Goal: Information Seeking & Learning: Learn about a topic

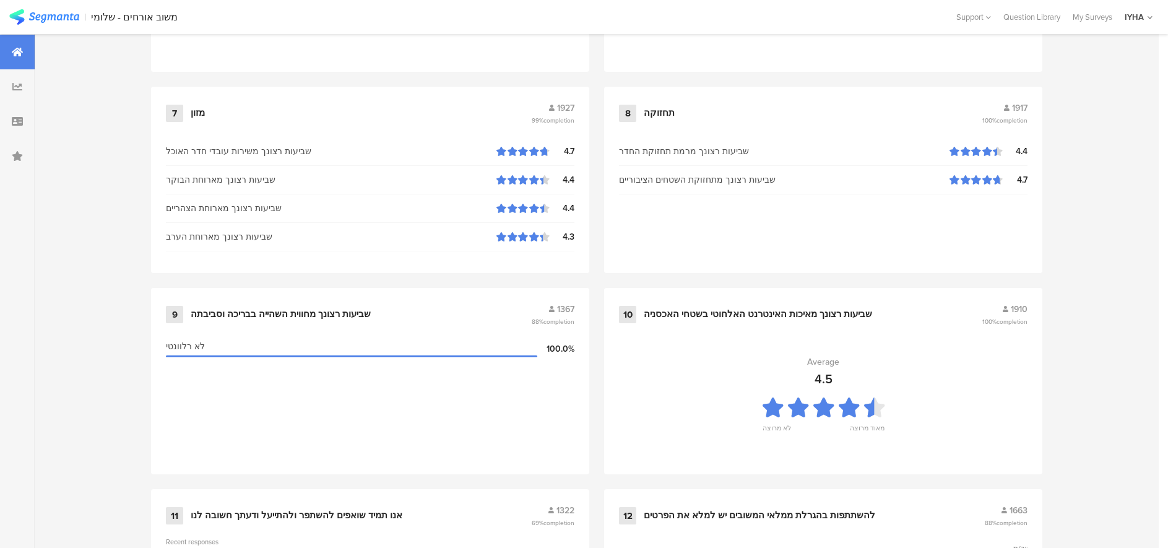
scroll to position [1268, 0]
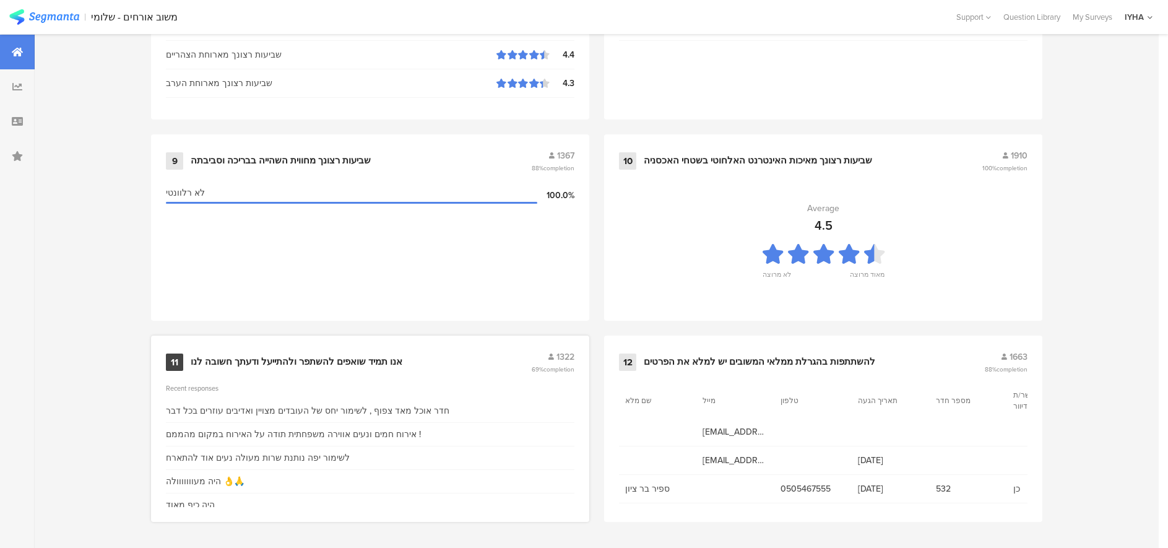
click at [261, 363] on div "אנו תמיד שואפים להשתפר ולהתייעל ודעתך חשובה לנו" at bounding box center [297, 362] width 212 height 12
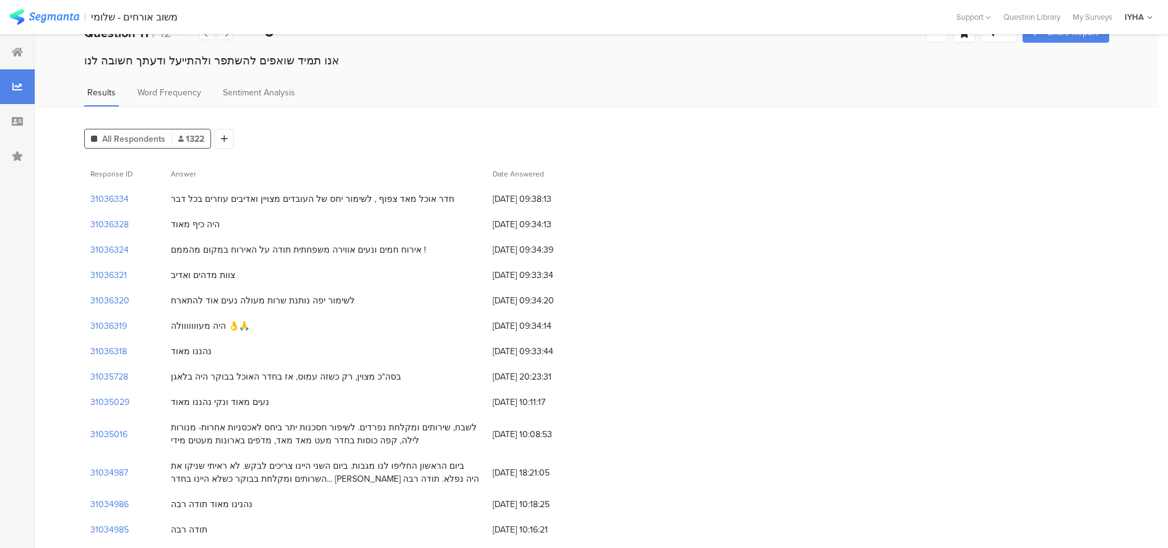
scroll to position [31, 0]
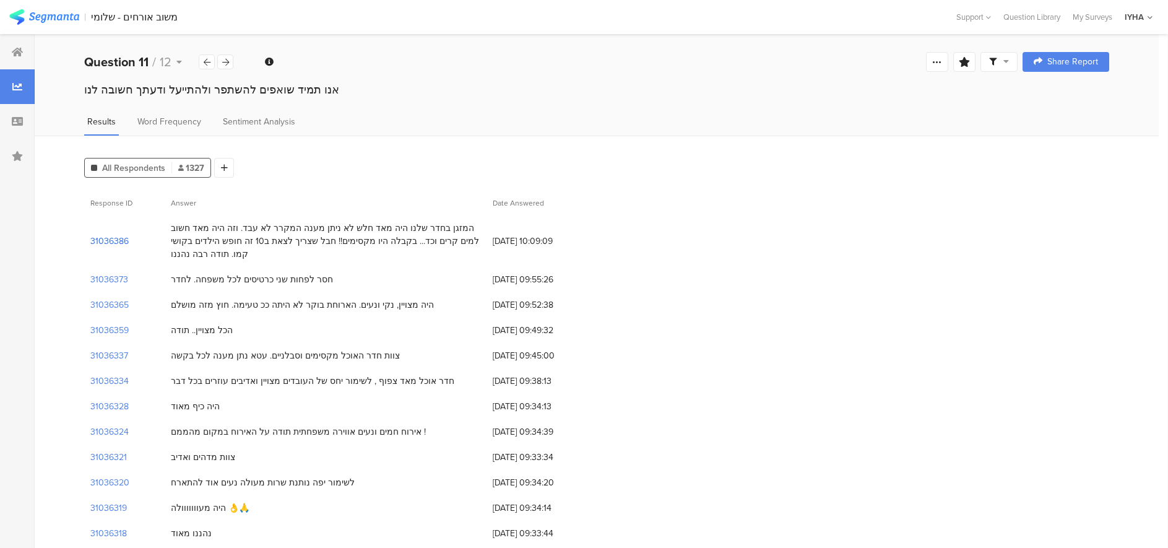
click at [106, 240] on section "31036386" at bounding box center [109, 241] width 38 height 13
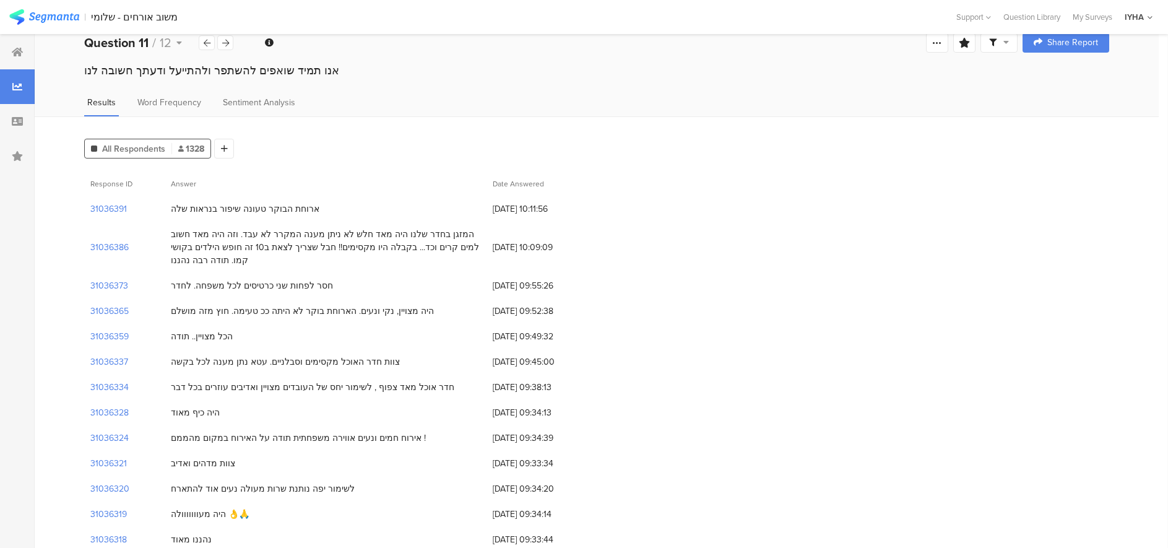
scroll to position [15, 0]
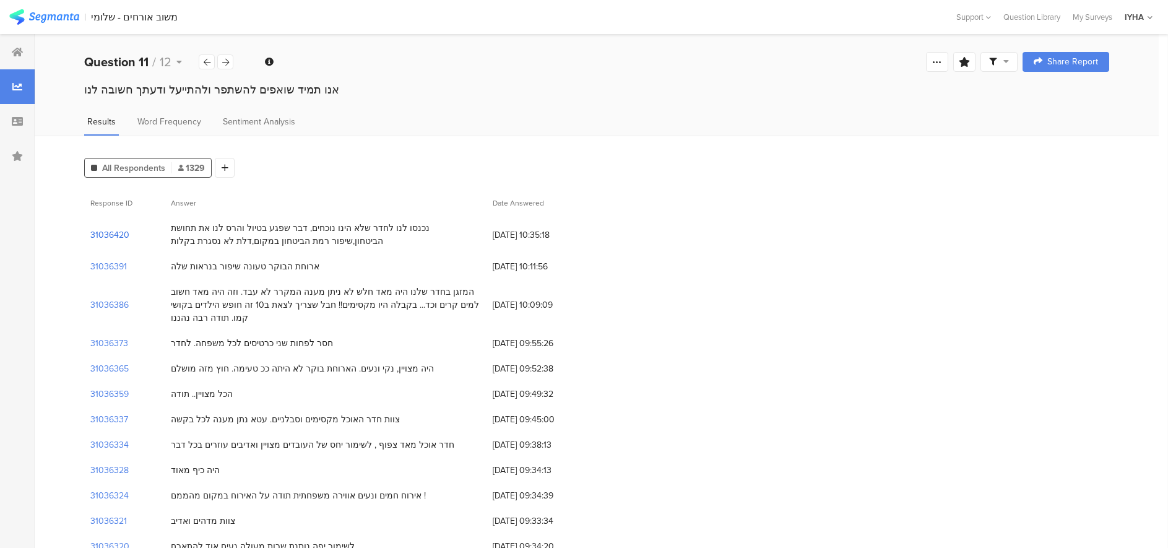
click at [105, 236] on section "31036420" at bounding box center [109, 234] width 39 height 13
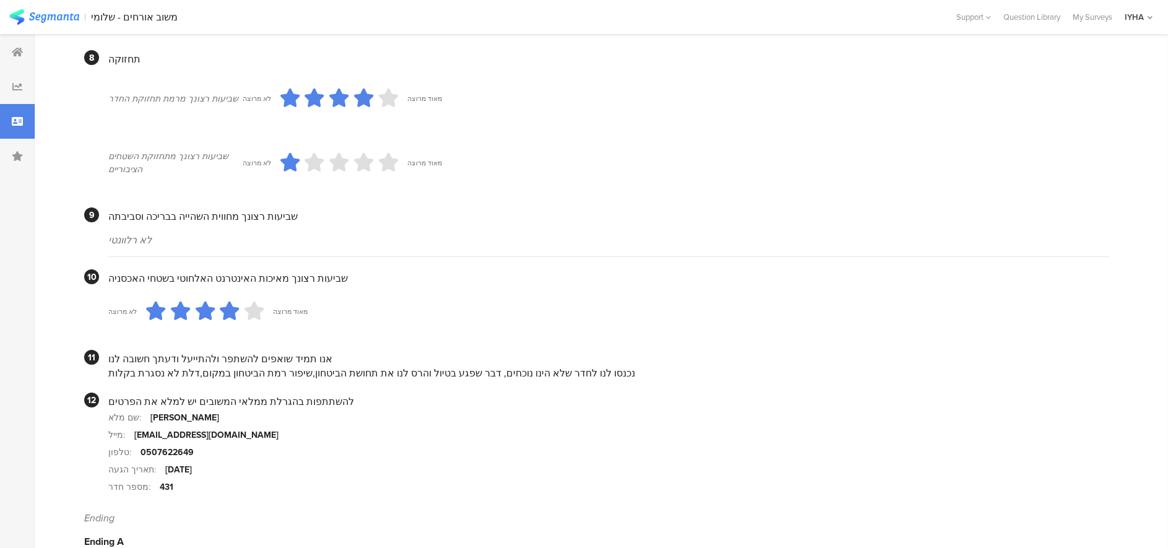
scroll to position [995, 0]
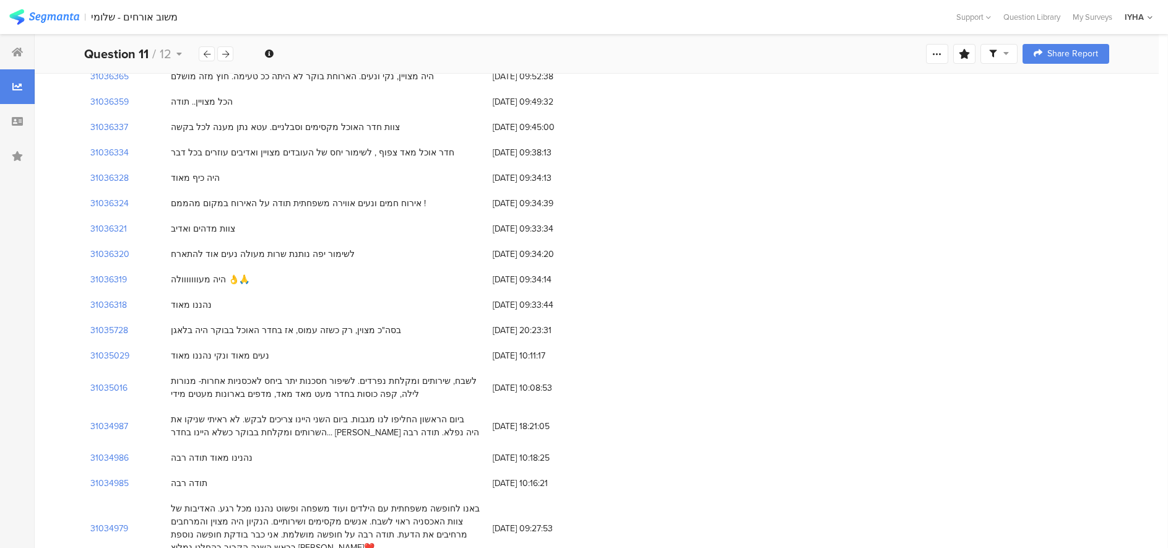
scroll to position [294, 0]
click at [108, 301] on section "31036318" at bounding box center [108, 303] width 37 height 13
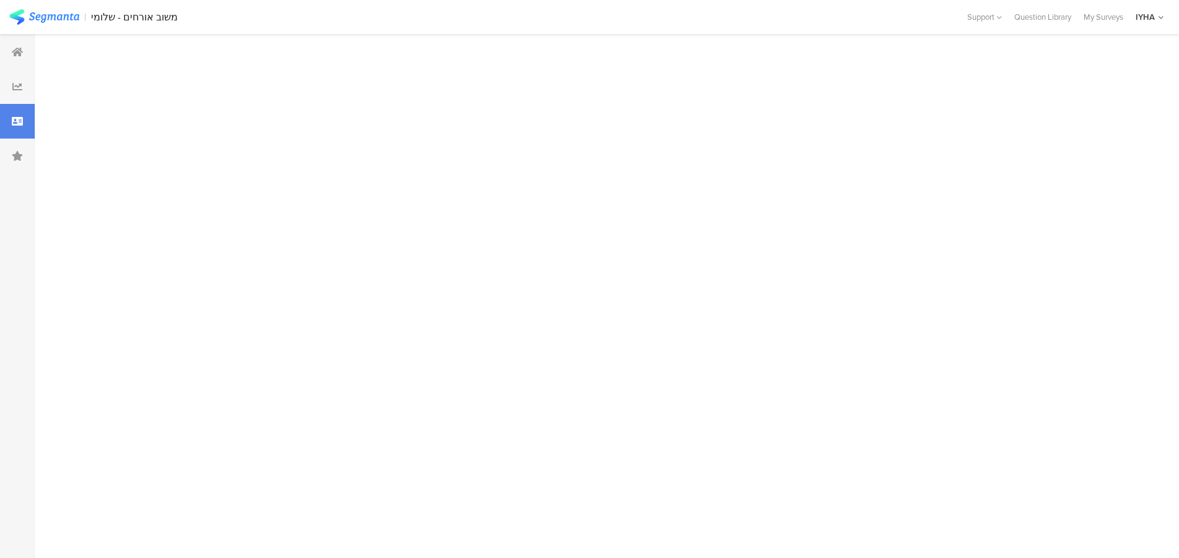
click at [108, 301] on div at bounding box center [602, 296] width 1135 height 524
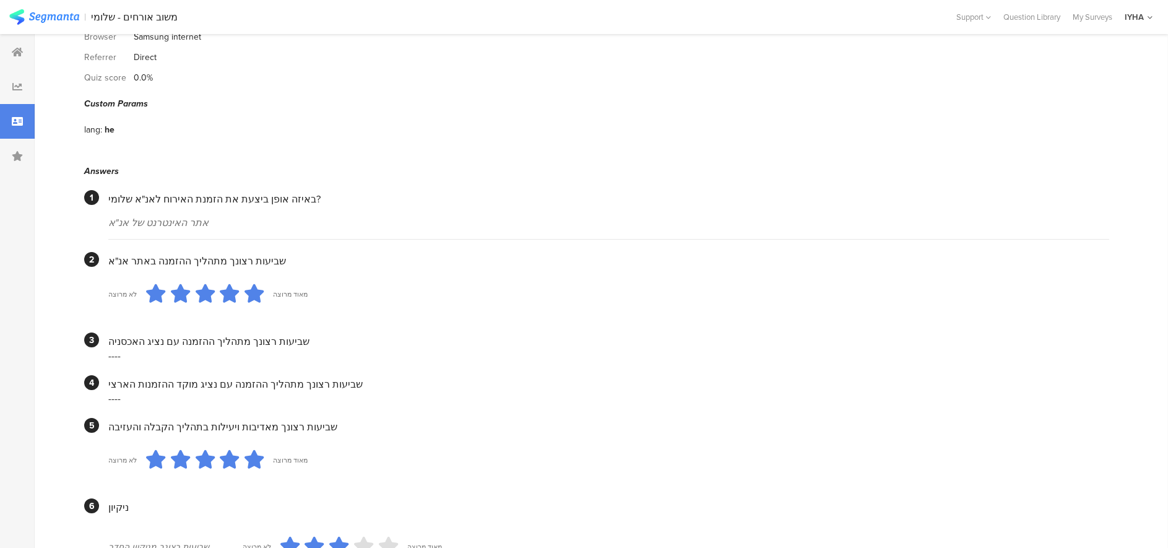
scroll to position [132, 0]
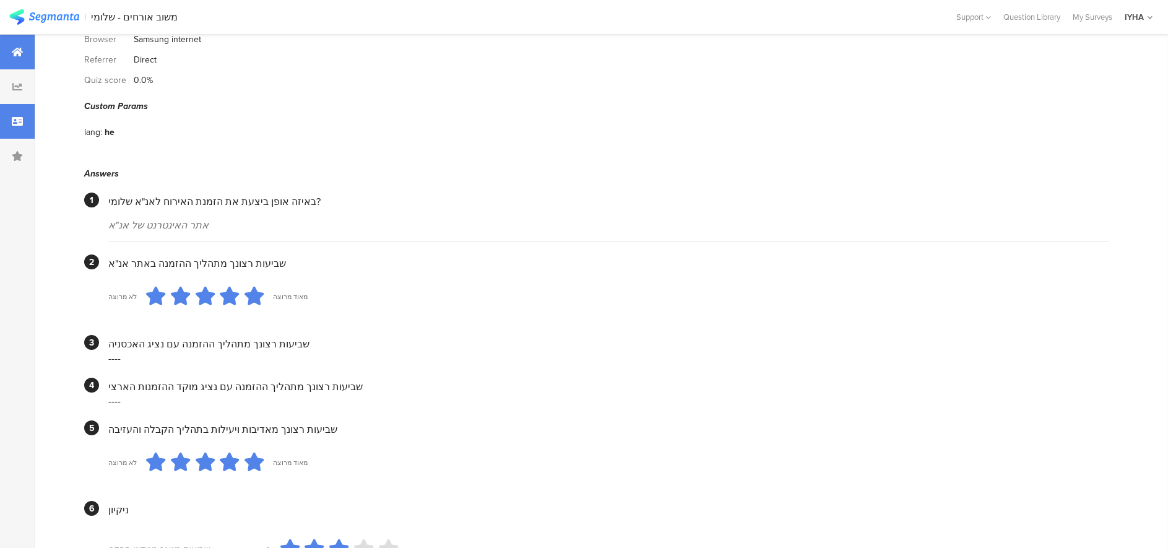
click at [17, 51] on icon at bounding box center [17, 52] width 11 height 10
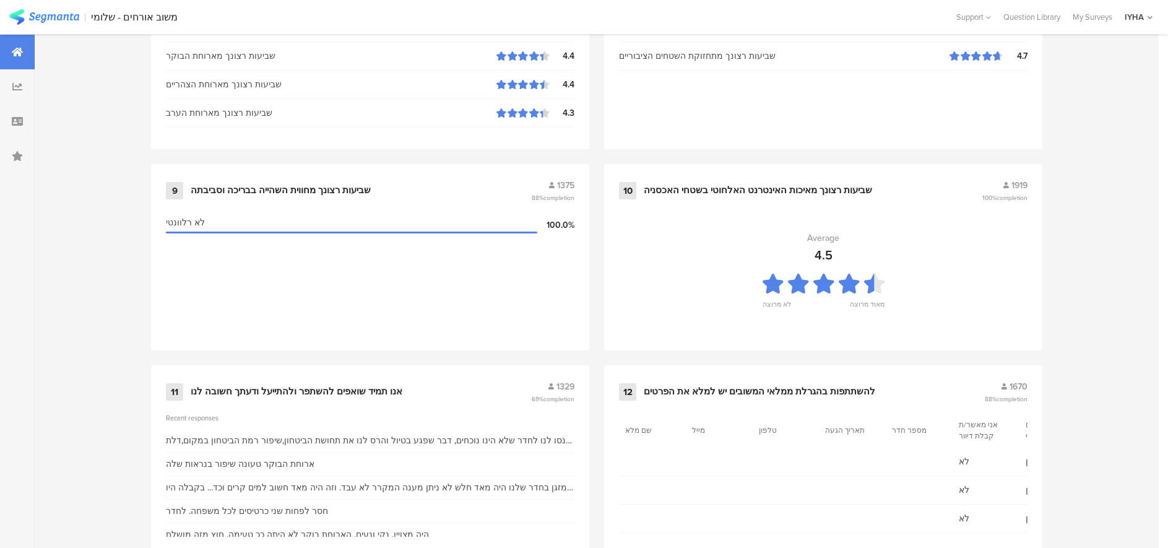
scroll to position [1268, 0]
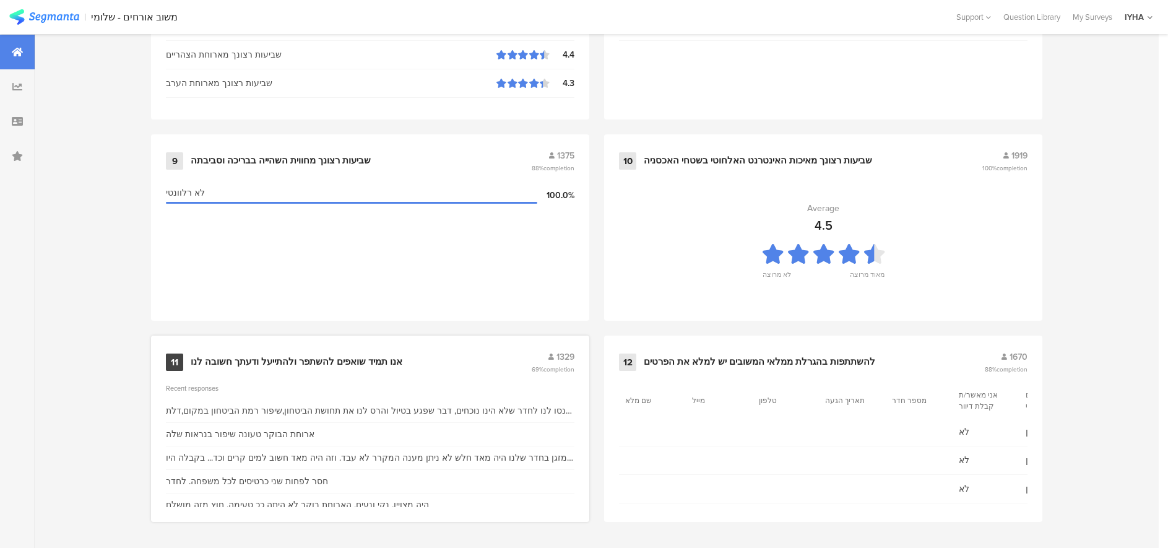
click at [241, 358] on div "אנו תמיד שואפים להשתפר ולהתייעל ודעתך חשובה לנו" at bounding box center [297, 362] width 212 height 12
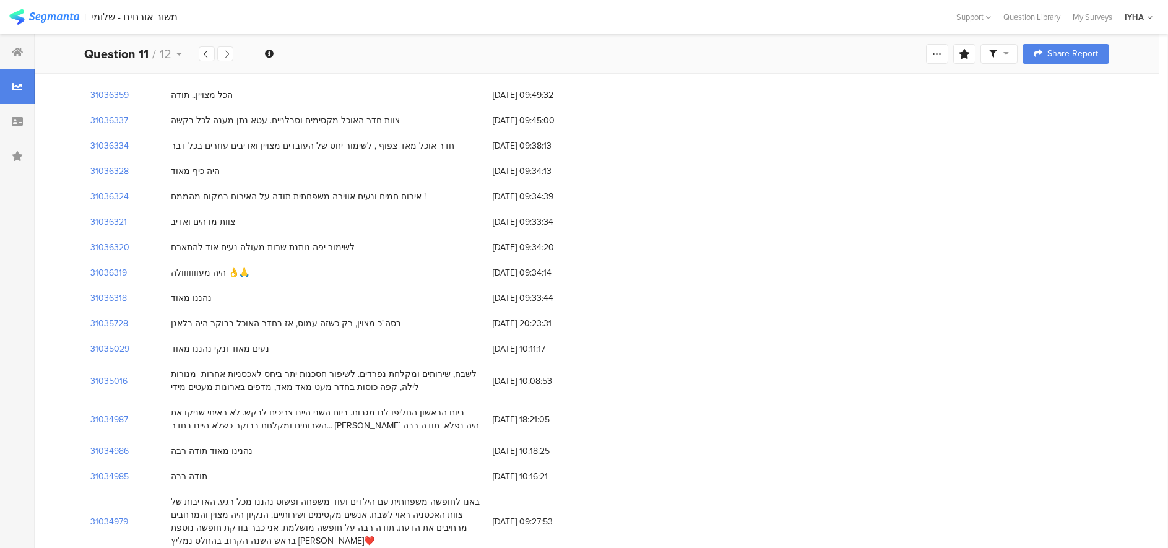
scroll to position [263, 0]
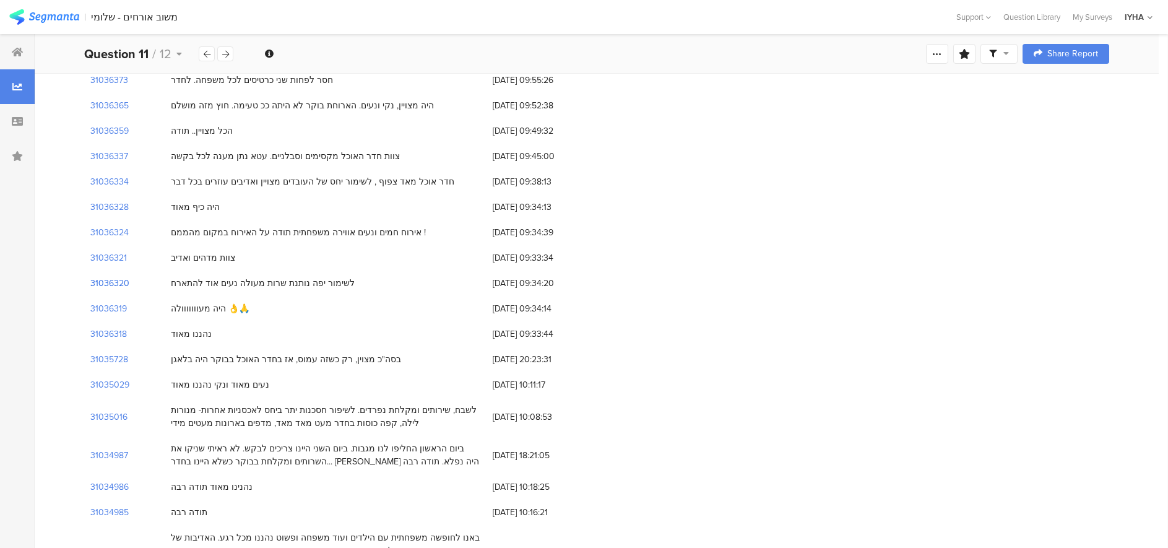
click at [116, 281] on section "31036320" at bounding box center [109, 283] width 39 height 13
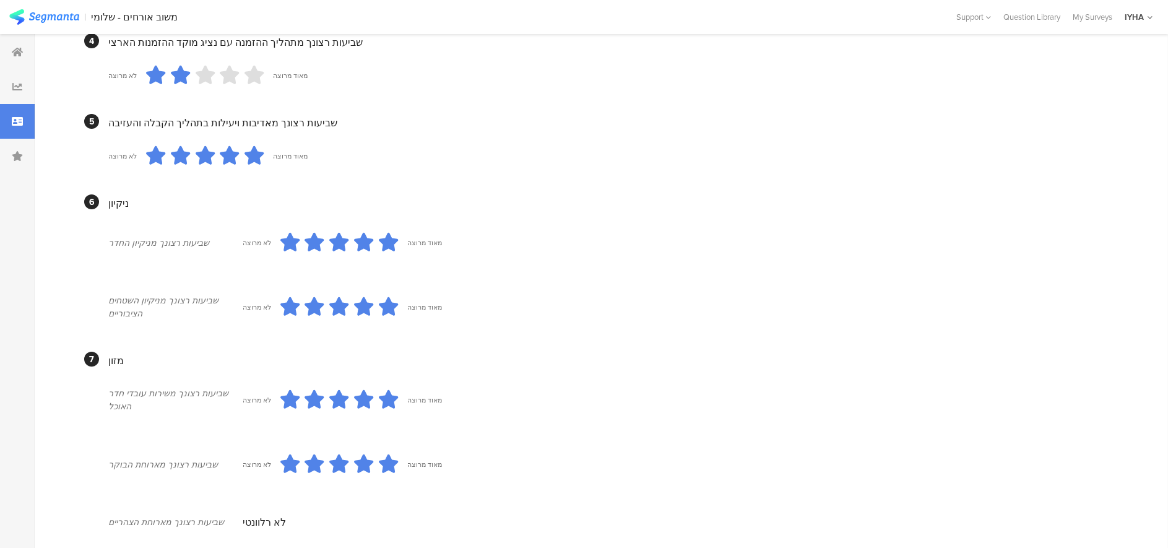
scroll to position [363, 0]
